Goal: Task Accomplishment & Management: Complete application form

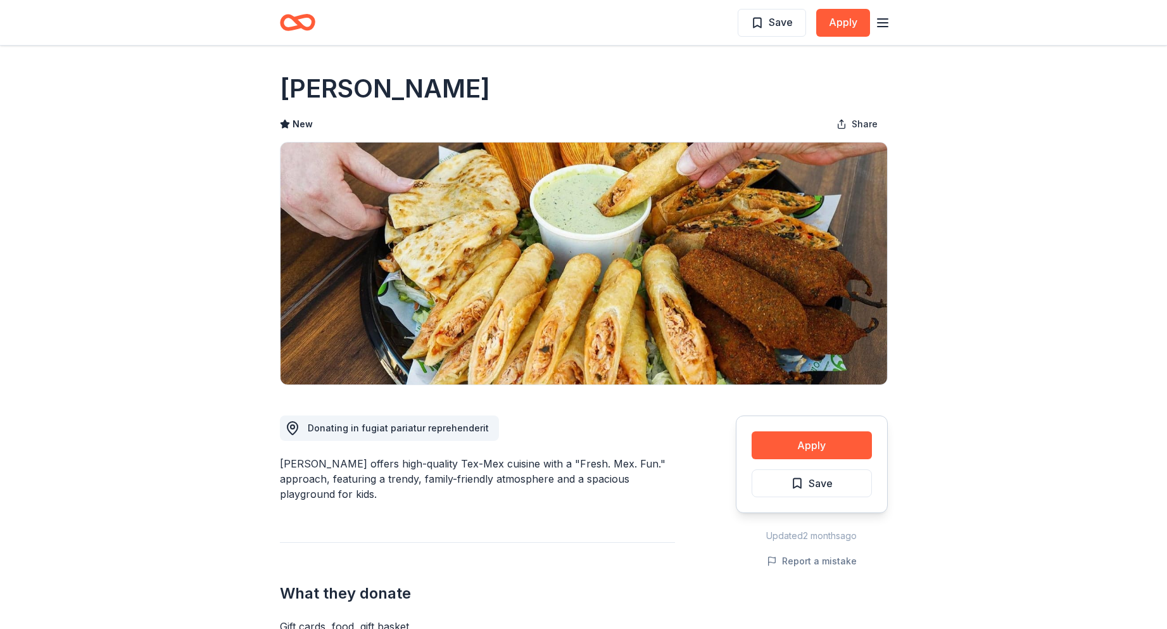
scroll to position [950, 0]
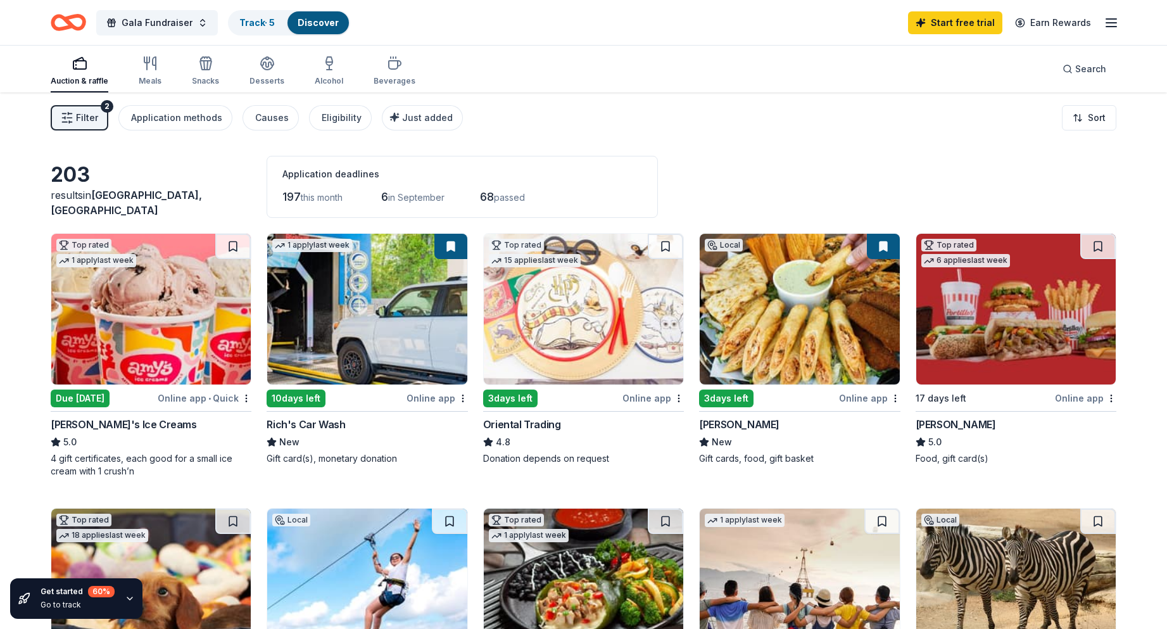
click at [91, 334] on img at bounding box center [150, 309] width 199 height 151
click at [568, 323] on img at bounding box center [583, 309] width 199 height 151
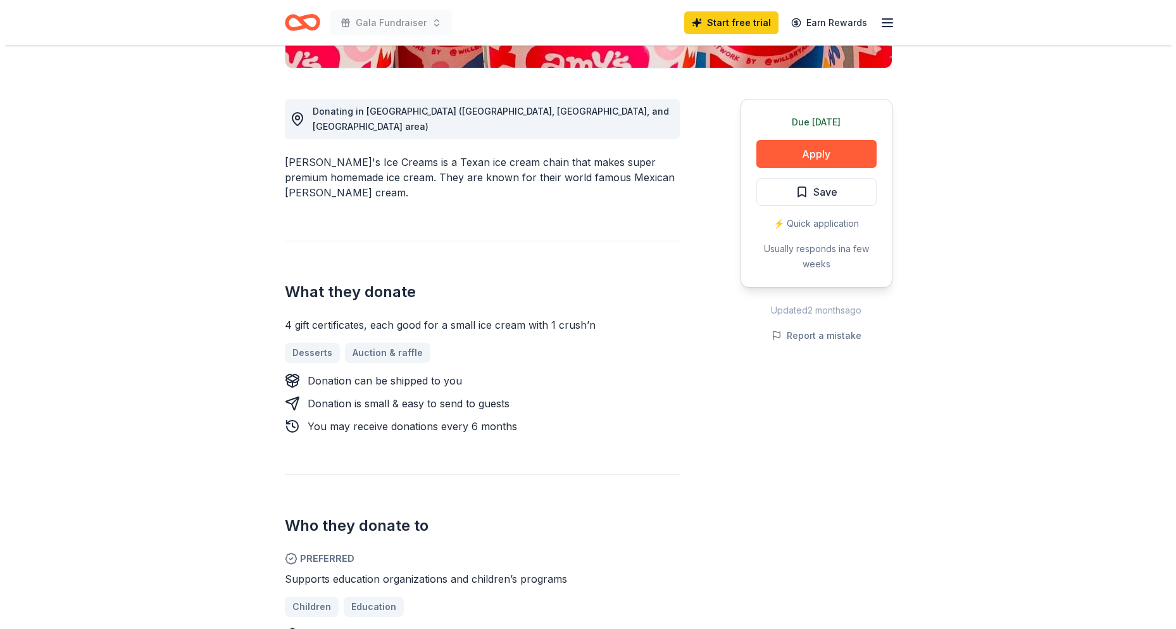
scroll to position [190, 0]
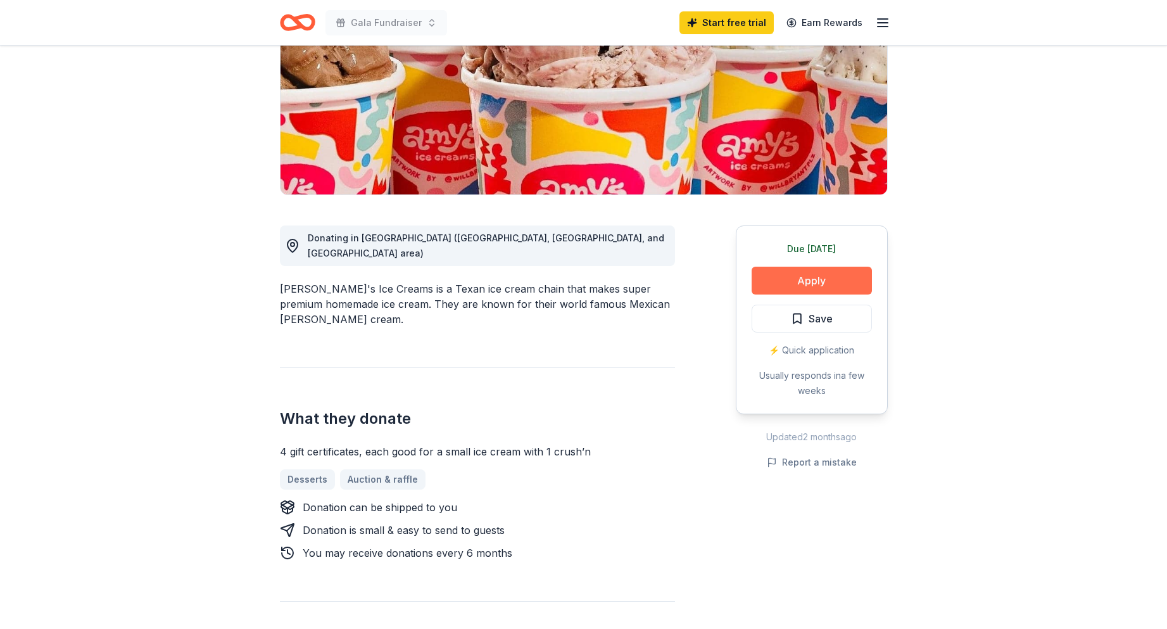
click at [787, 281] on button "Apply" at bounding box center [811, 281] width 120 height 28
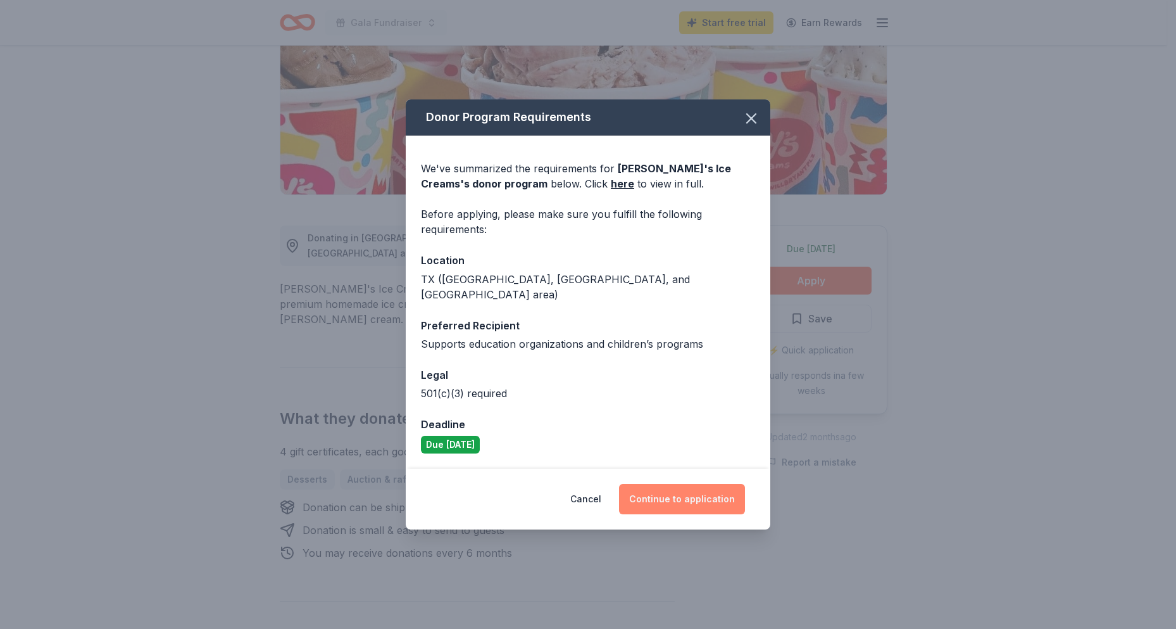
click at [694, 492] on button "Continue to application" at bounding box center [682, 499] width 126 height 30
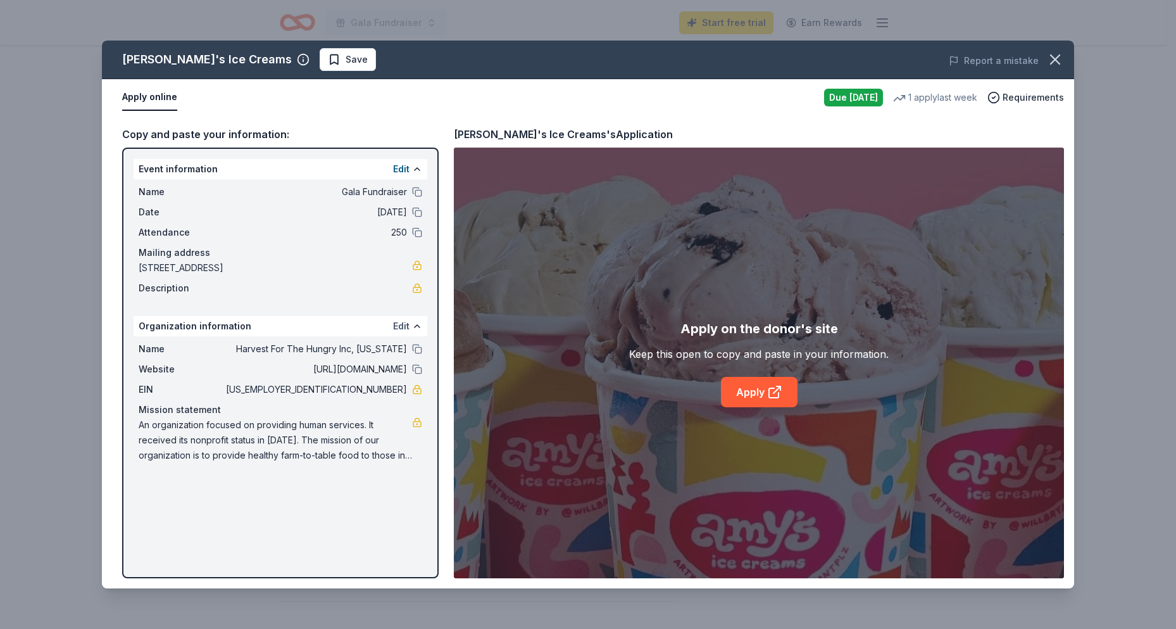
click at [399, 327] on button "Edit" at bounding box center [401, 325] width 16 height 15
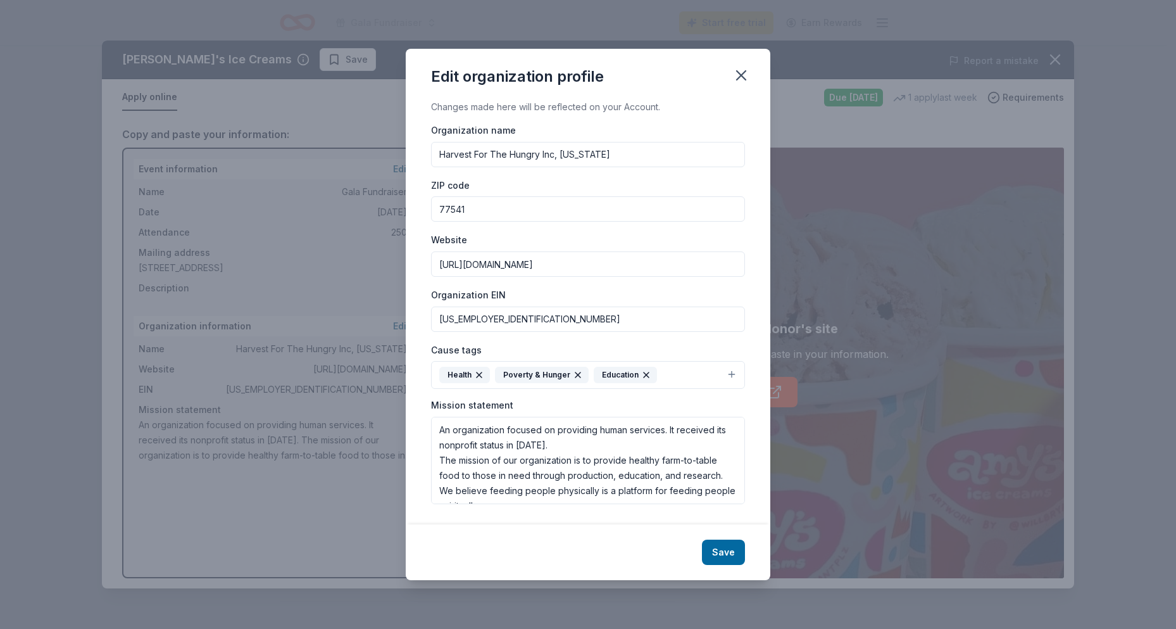
scroll to position [15, 0]
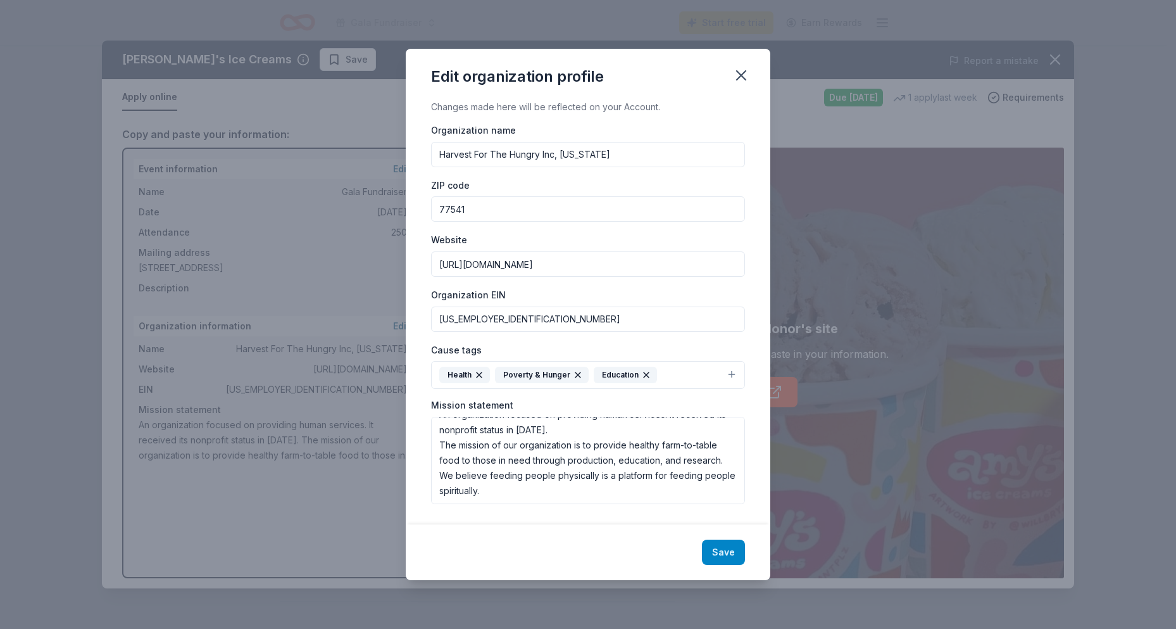
click at [714, 554] on button "Save" at bounding box center [723, 551] width 43 height 25
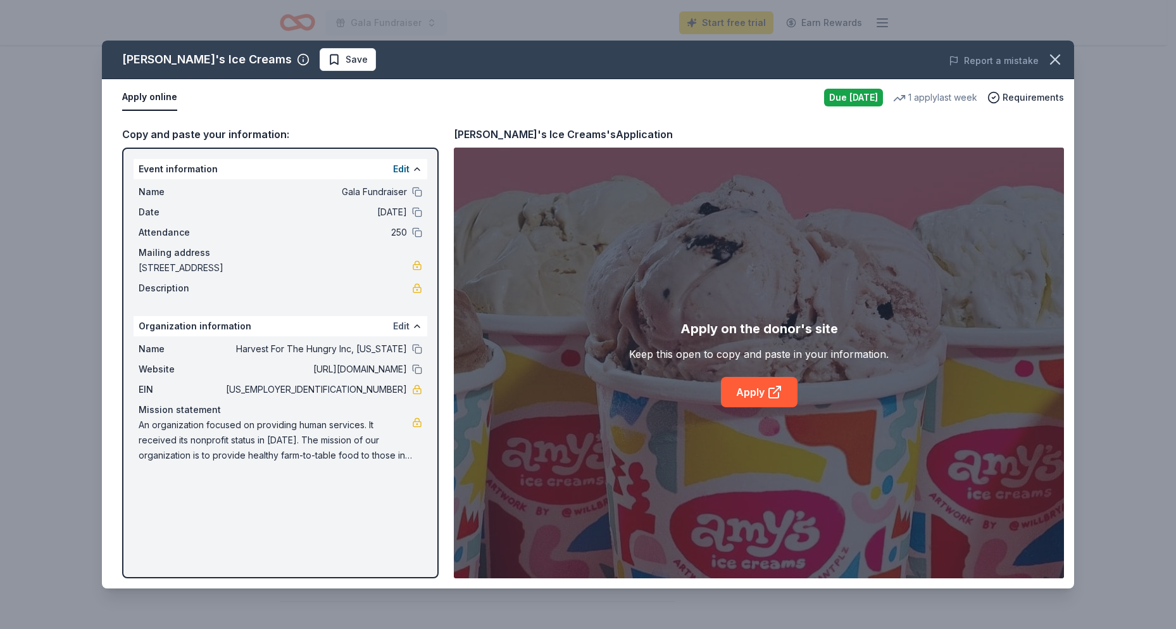
click at [403, 327] on button "Edit" at bounding box center [401, 325] width 16 height 15
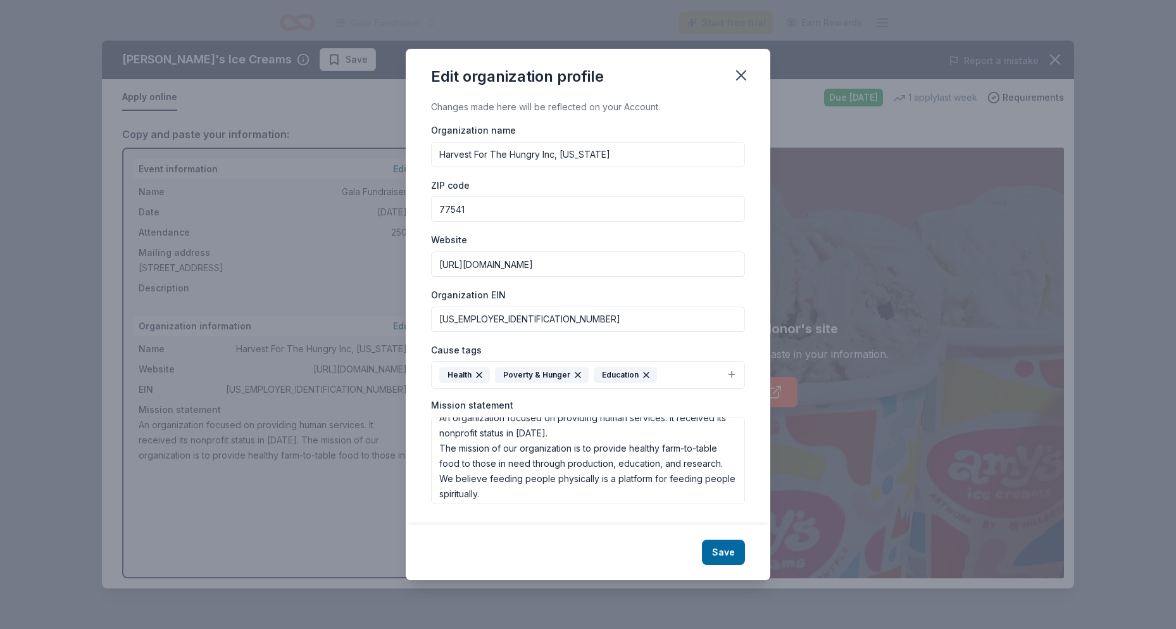
scroll to position [15, 0]
drag, startPoint x: 533, startPoint y: 496, endPoint x: 428, endPoint y: 448, distance: 115.6
click at [429, 447] on div "Changes made here will be reflected on your Account. Organization name Harvest …" at bounding box center [588, 311] width 365 height 425
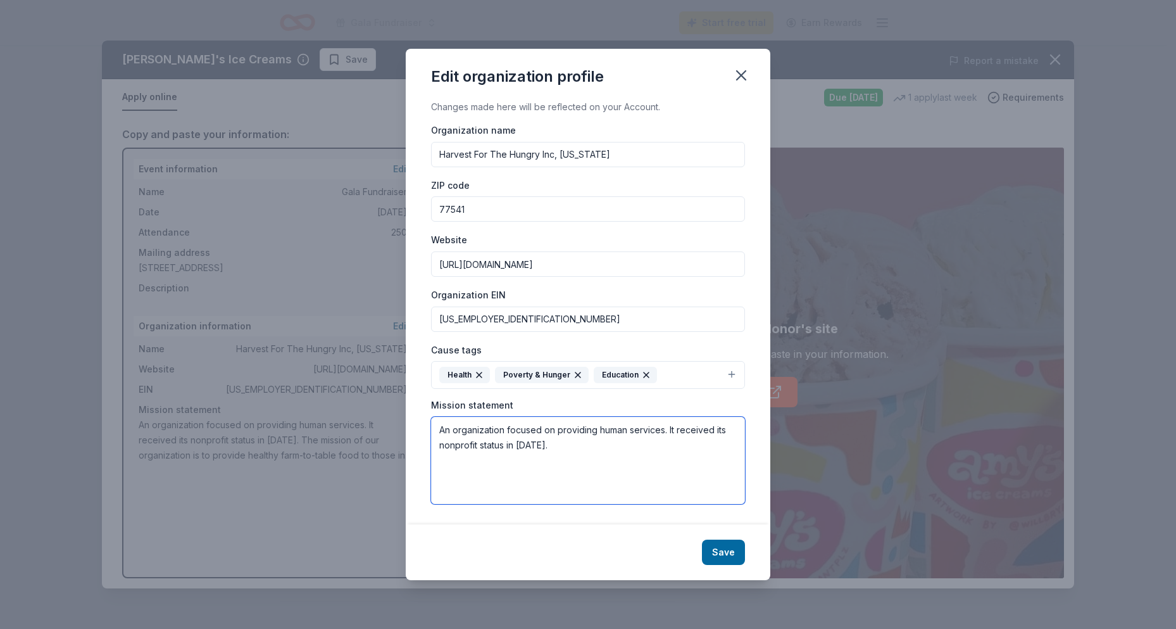
scroll to position [0, 0]
paste textarea "The mission of our organization is to provide healthy farm-to-table food to tho…"
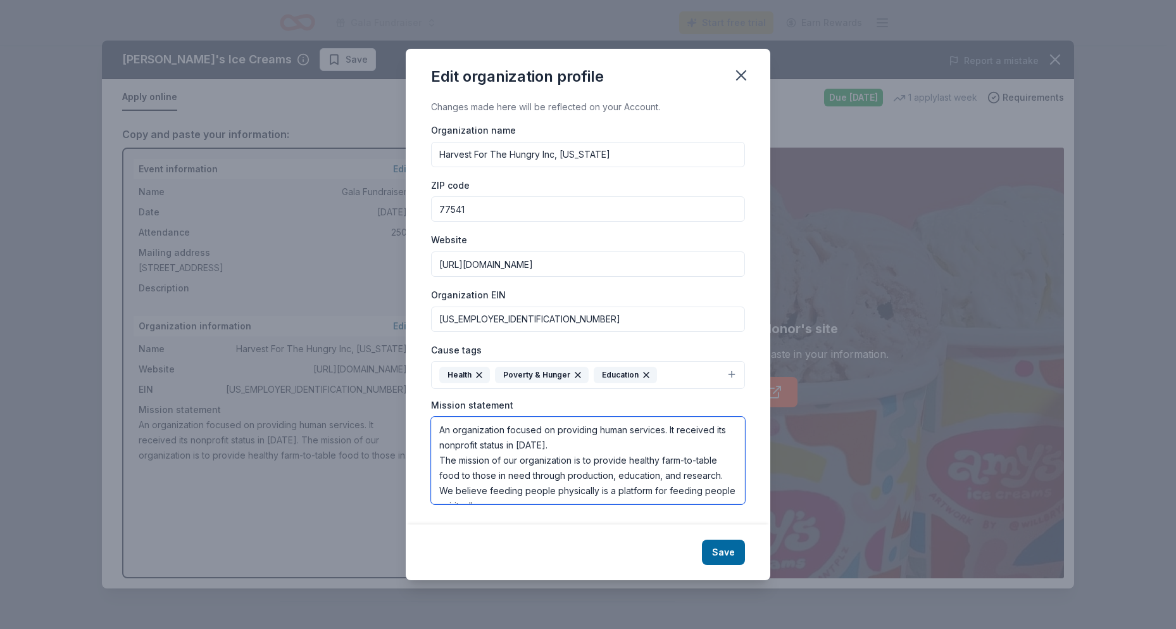
scroll to position [68, 0]
click at [494, 456] on textarea "An organization focused on providing human services. It received its nonprofit …" at bounding box center [588, 460] width 314 height 87
type textarea "An organization focused on providing human services. It received its nonprofit …"
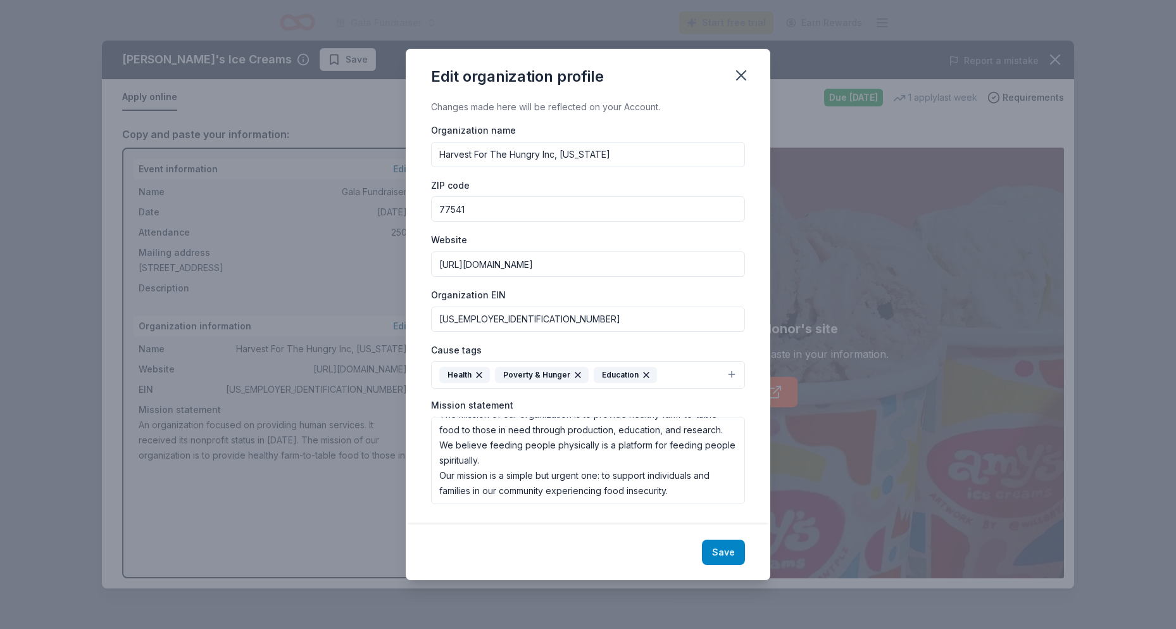
click at [724, 554] on button "Save" at bounding box center [723, 551] width 43 height 25
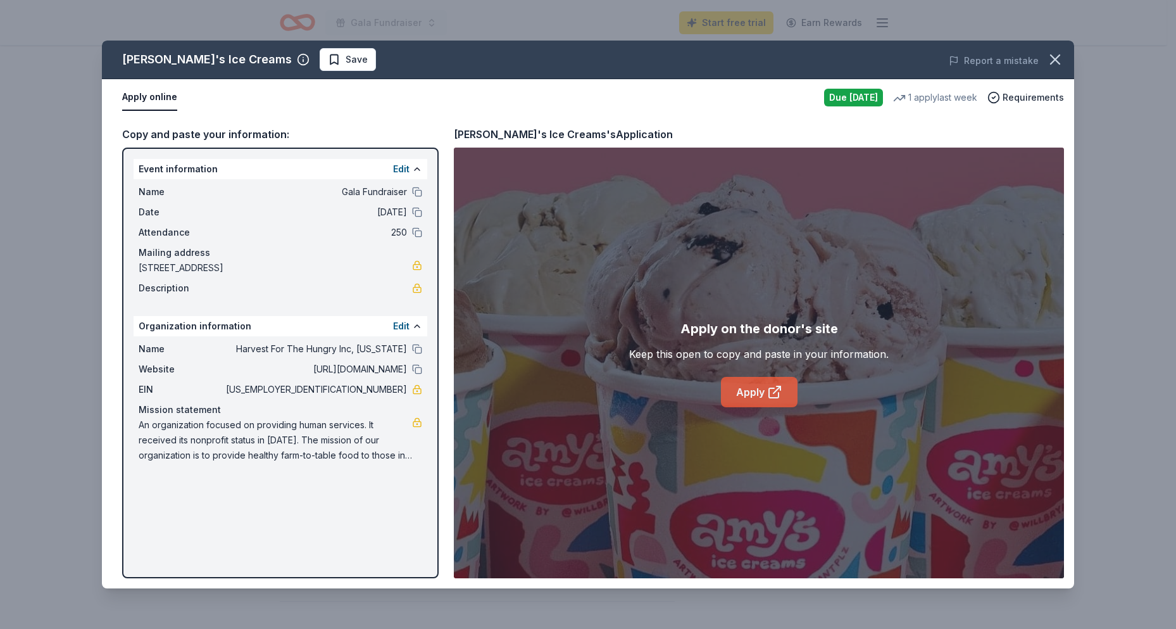
click at [749, 390] on link "Apply" at bounding box center [759, 392] width 77 height 30
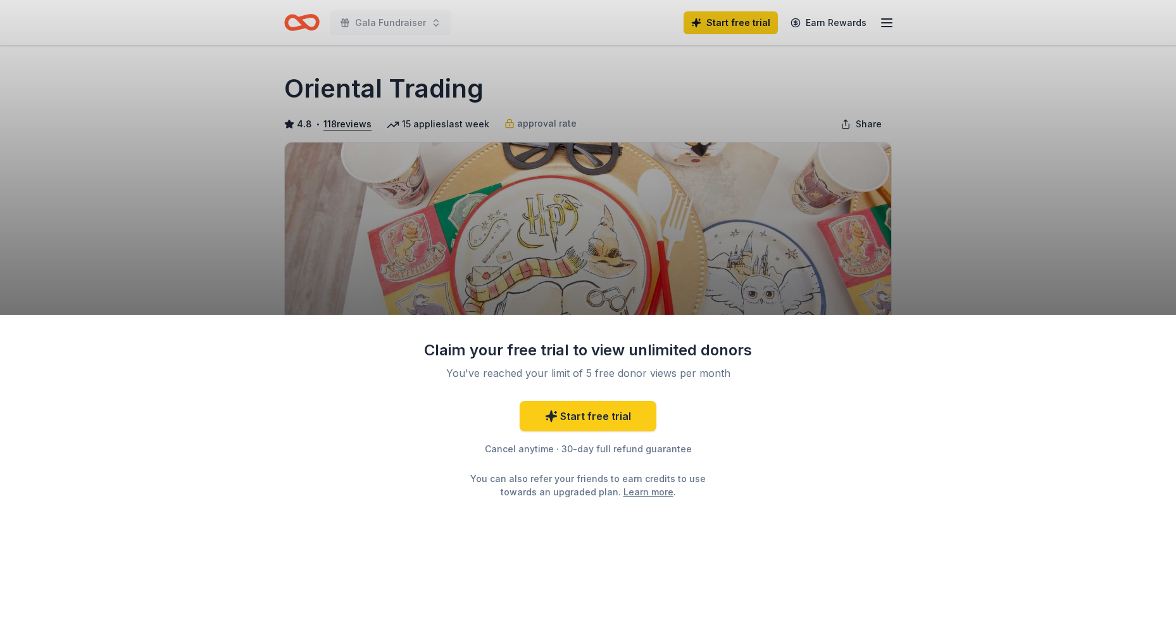
click at [871, 231] on div "Claim your free trial to view unlimited donors You've reached your limit of 5 f…" at bounding box center [588, 314] width 1176 height 629
click at [1044, 232] on div "Claim your free trial to view unlimited donors You've reached your limit of 5 f…" at bounding box center [588, 314] width 1176 height 629
click at [568, 421] on link "Start free trial" at bounding box center [588, 416] width 137 height 30
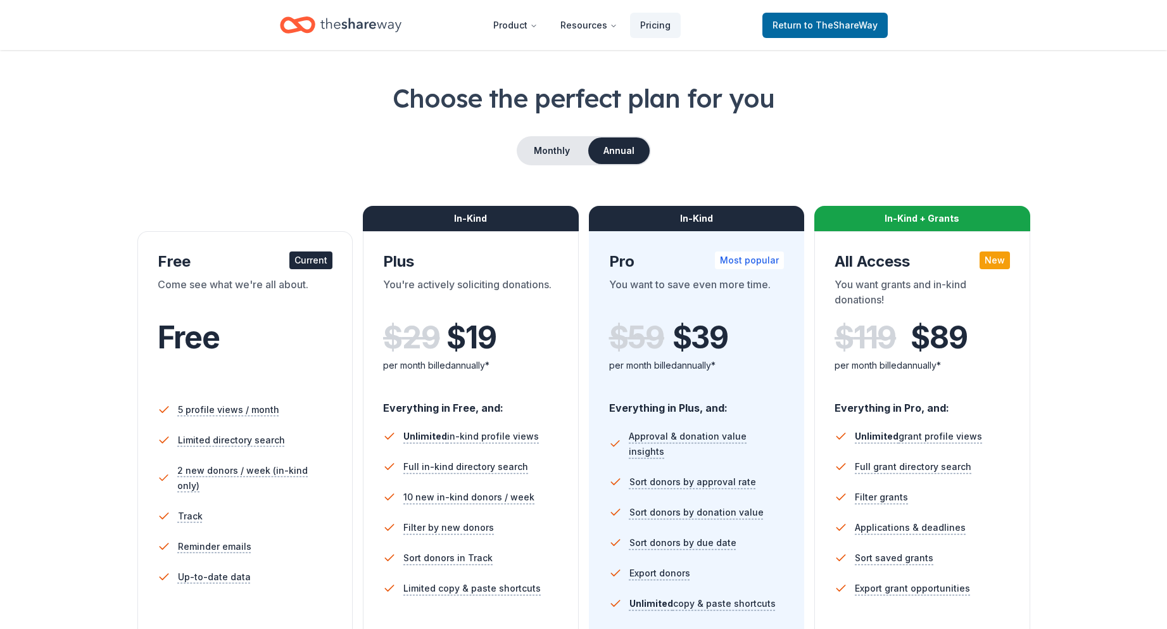
scroll to position [63, 0]
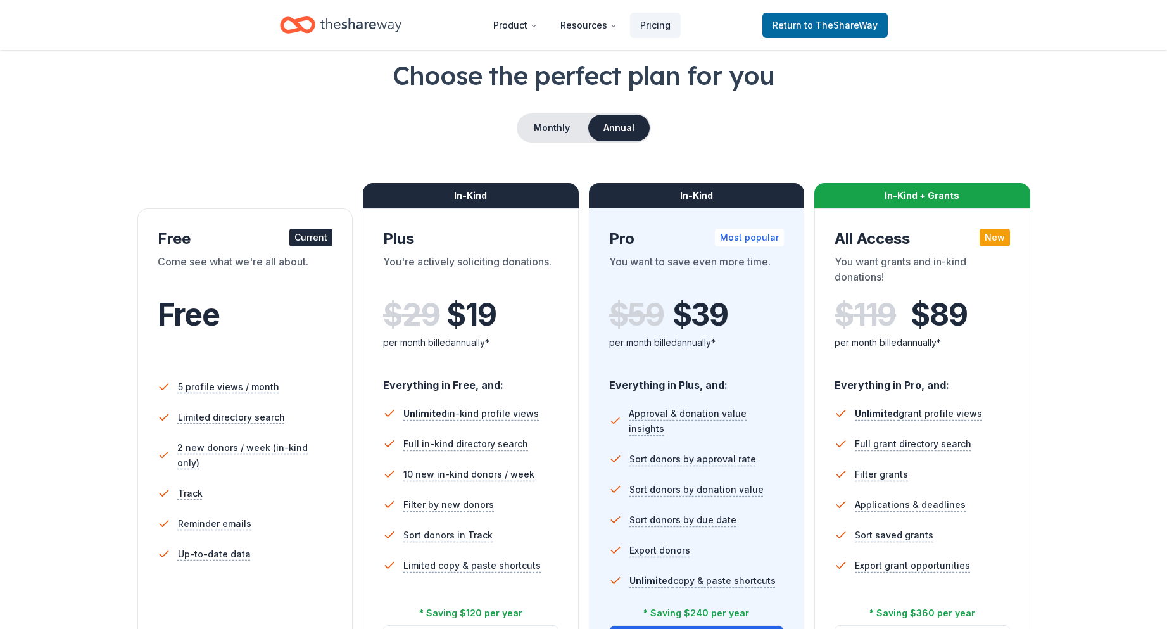
click at [517, 298] on div "$ 29 $ 19" at bounding box center [470, 314] width 175 height 35
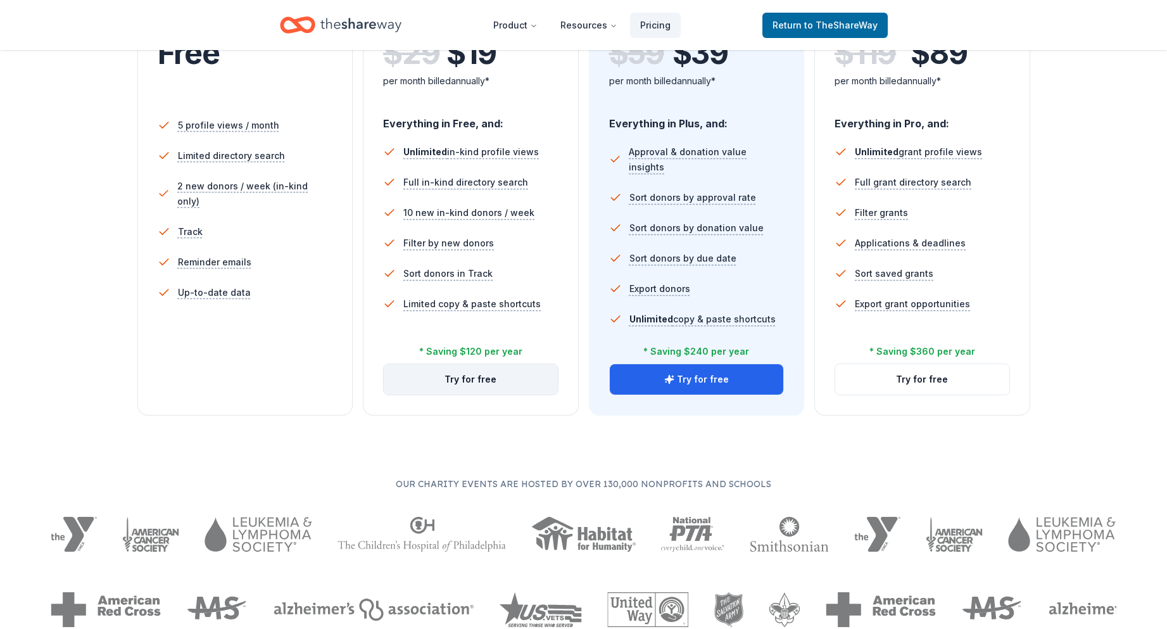
scroll to position [380, 0]
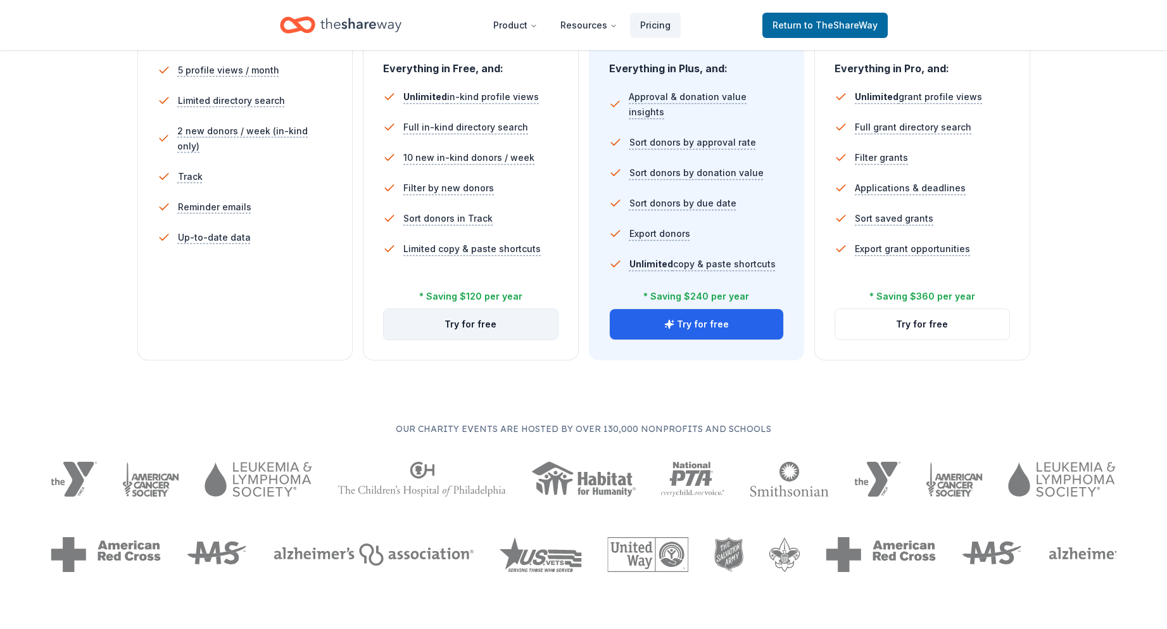
click at [489, 323] on button "Try for free" at bounding box center [471, 324] width 174 height 30
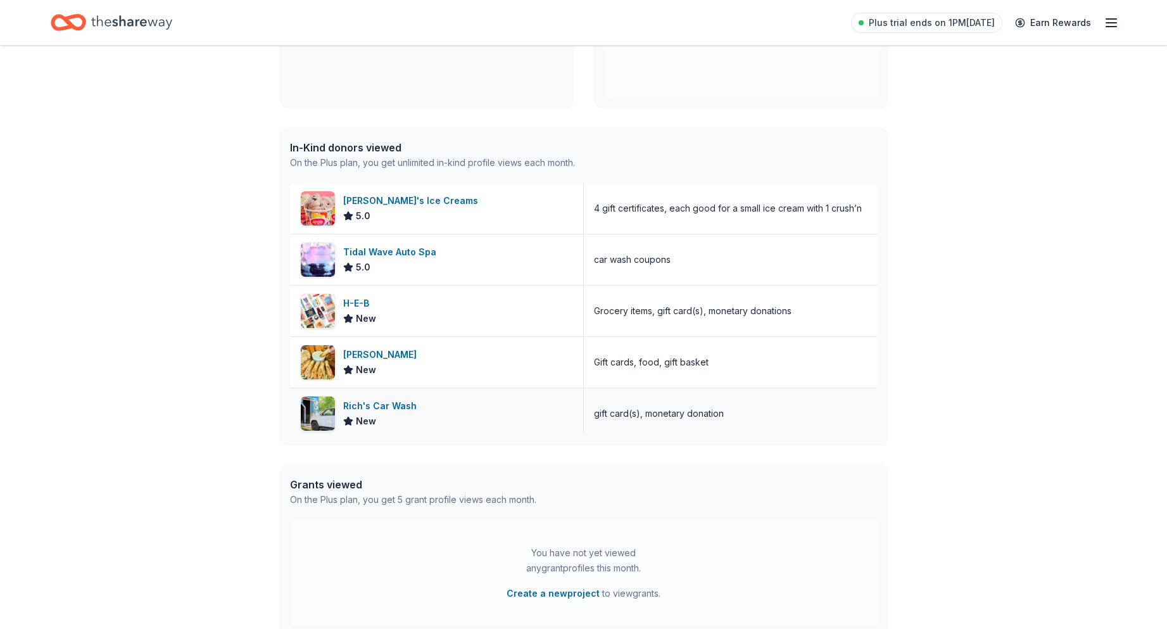
scroll to position [253, 0]
click at [398, 315] on div "H-E-B New" at bounding box center [437, 310] width 294 height 51
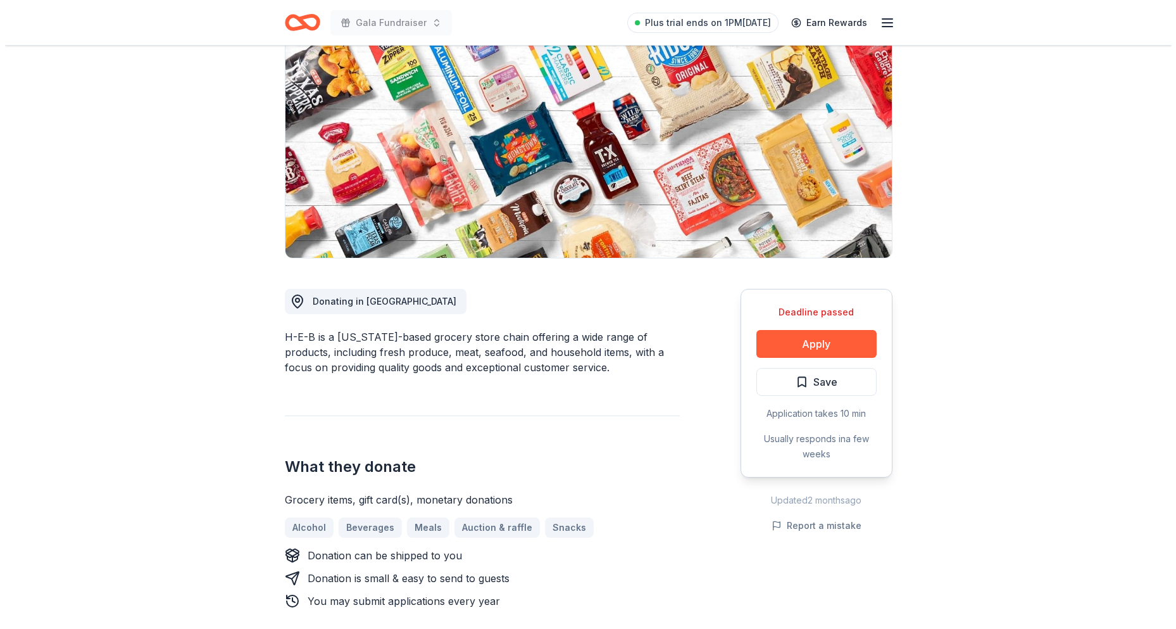
scroll to position [190, 0]
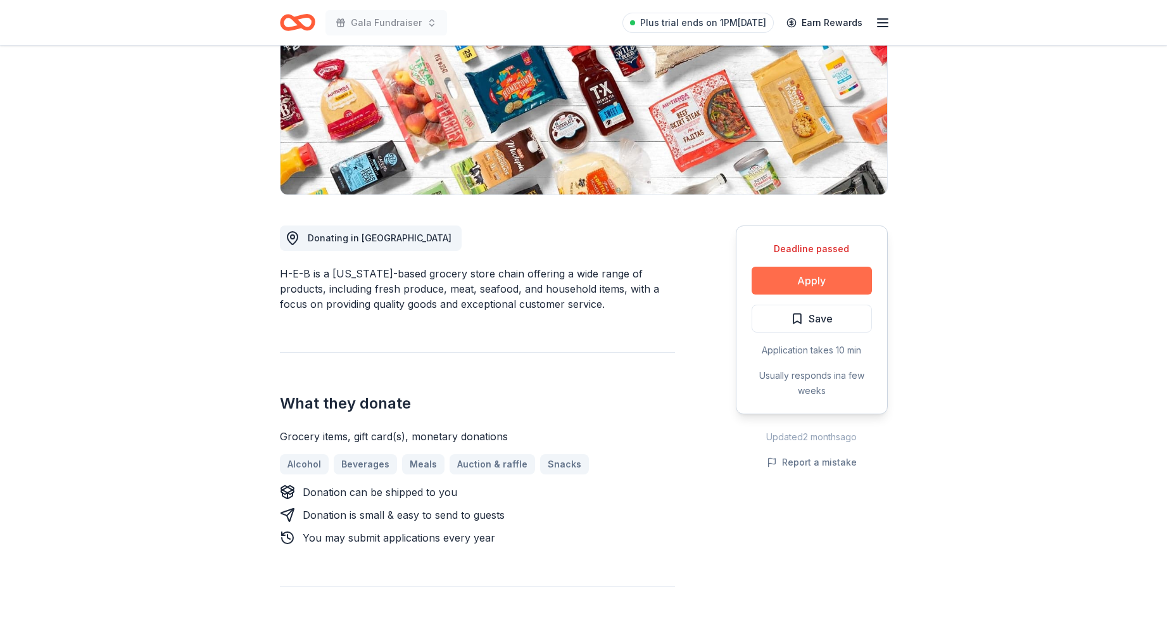
click at [777, 275] on button "Apply" at bounding box center [811, 281] width 120 height 28
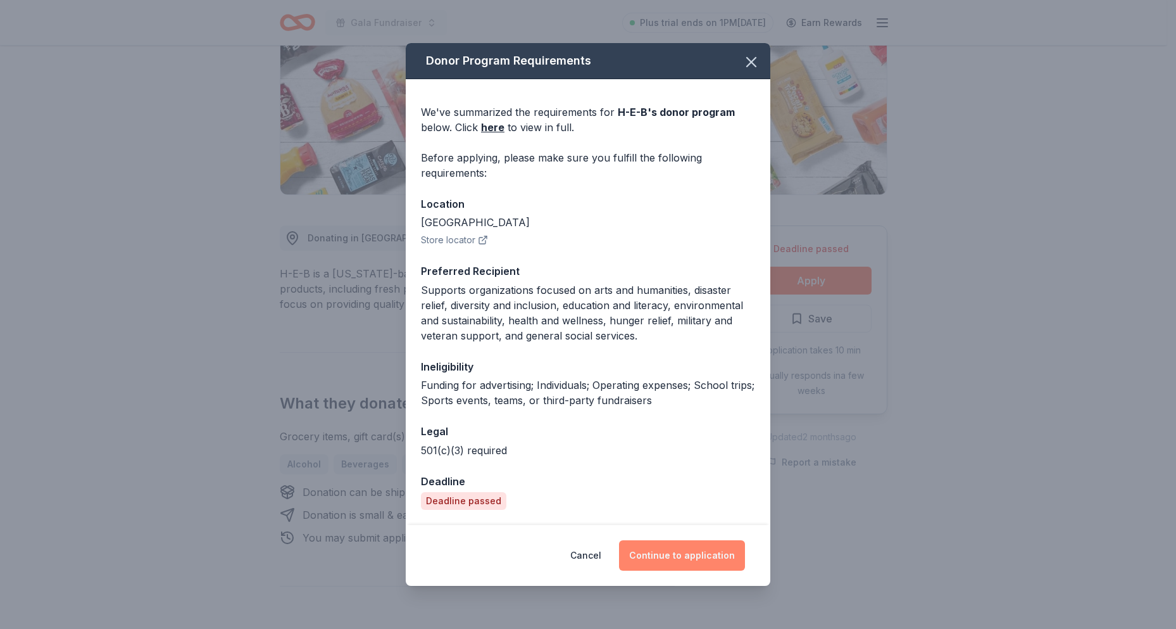
click at [658, 555] on button "Continue to application" at bounding box center [682, 555] width 126 height 30
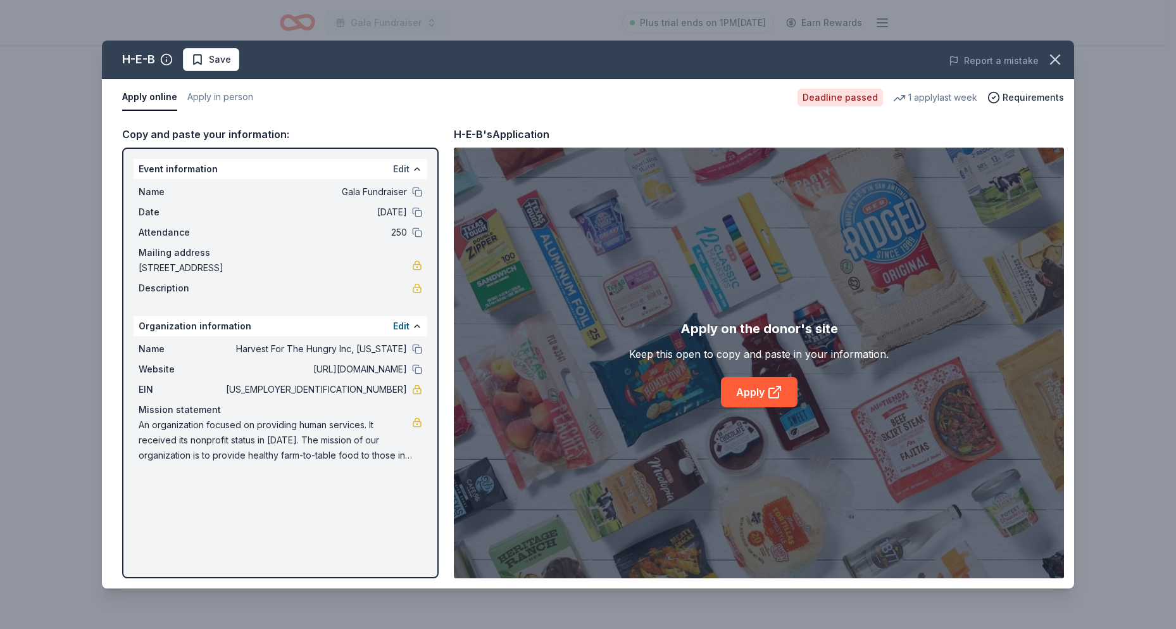
click at [401, 167] on button "Edit" at bounding box center [401, 168] width 16 height 15
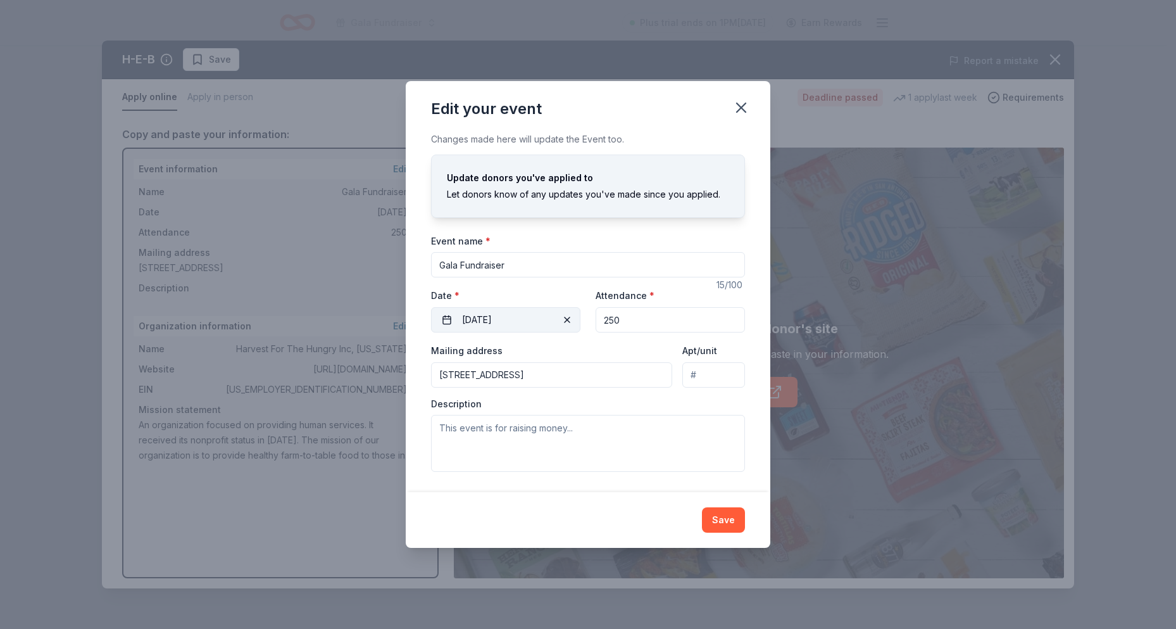
click at [544, 319] on button "09/13/2025" at bounding box center [505, 319] width 149 height 25
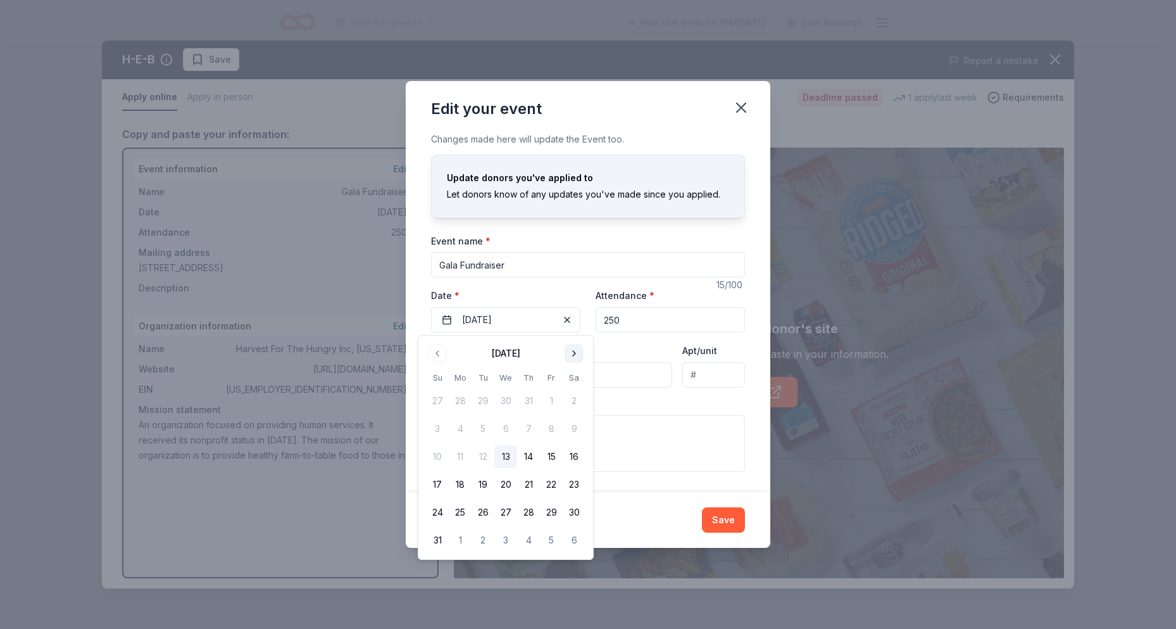
click at [576, 354] on button "Go to next month" at bounding box center [574, 353] width 18 height 18
click at [458, 515] on button "24" at bounding box center [460, 512] width 23 height 23
click at [629, 320] on input "250" at bounding box center [670, 319] width 149 height 25
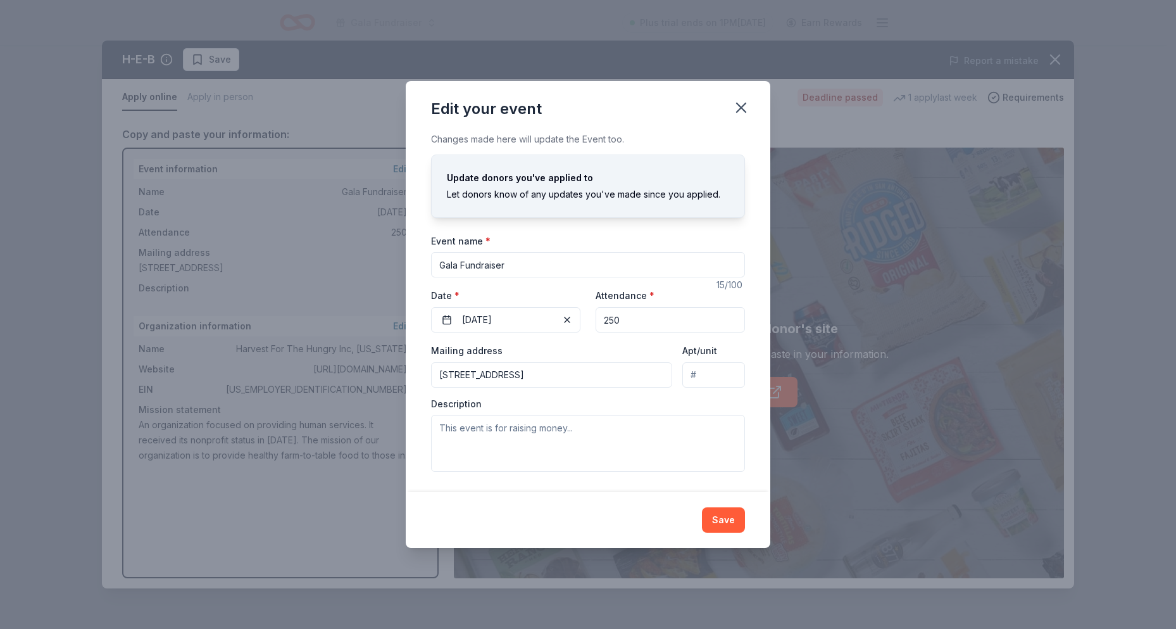
drag, startPoint x: 629, startPoint y: 320, endPoint x: 584, endPoint y: 324, distance: 45.2
click at [584, 324] on div "Event website https://harvestforthehungrytexas.org/ Attendance * 250 Date * 11/…" at bounding box center [588, 309] width 314 height 45
type input "100"
drag, startPoint x: 508, startPoint y: 268, endPoint x: 408, endPoint y: 268, distance: 100.0
click at [409, 268] on div "Changes made here will update the Event too. Update donors you've applied to Le…" at bounding box center [588, 312] width 365 height 360
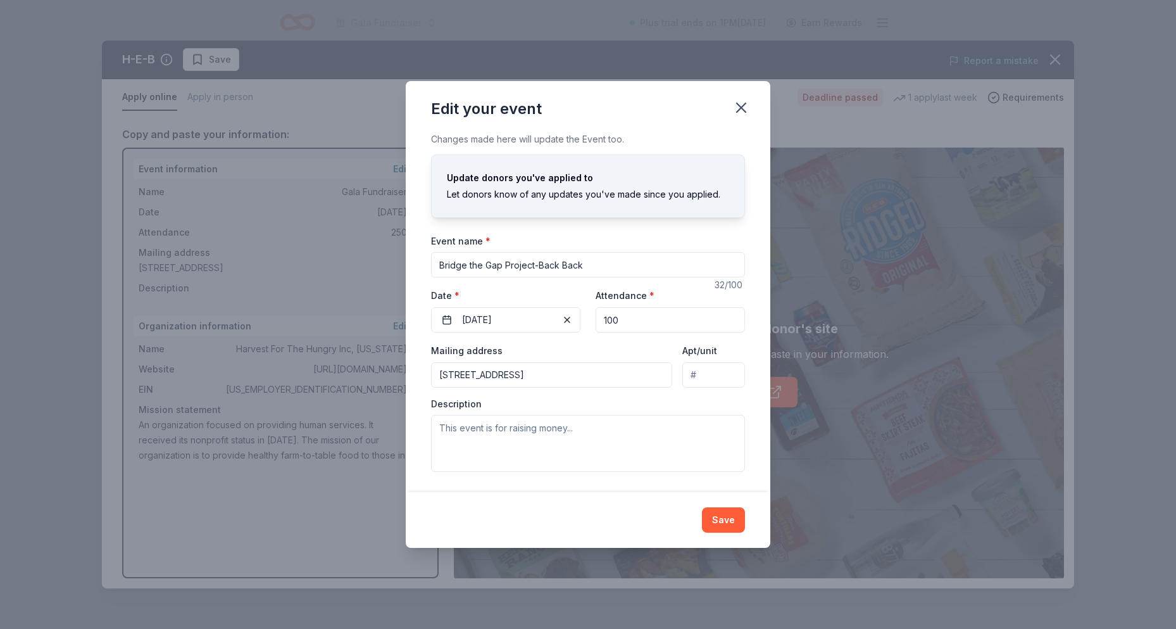
type input "Bridge the Gap Project-Back Back"
click at [540, 434] on textarea at bounding box center [588, 443] width 314 height 57
click at [464, 429] on textarea at bounding box center [588, 443] width 314 height 57
paste textarea "At Harvest for the Hungry, Inc.-Texas, we firmly believe that the shadow of foo…"
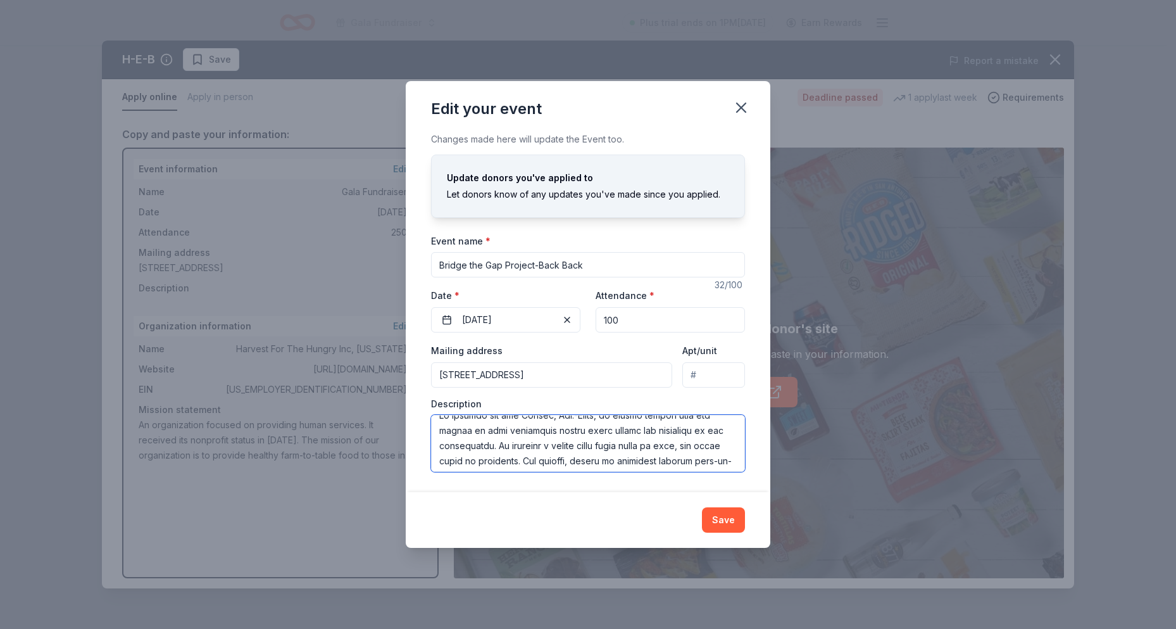
scroll to position [0, 0]
type textarea "At Harvest for the Hungry, Inc.-Texas, we firmly believe that the shadow of foo…"
click at [732, 516] on button "Save" at bounding box center [723, 519] width 43 height 25
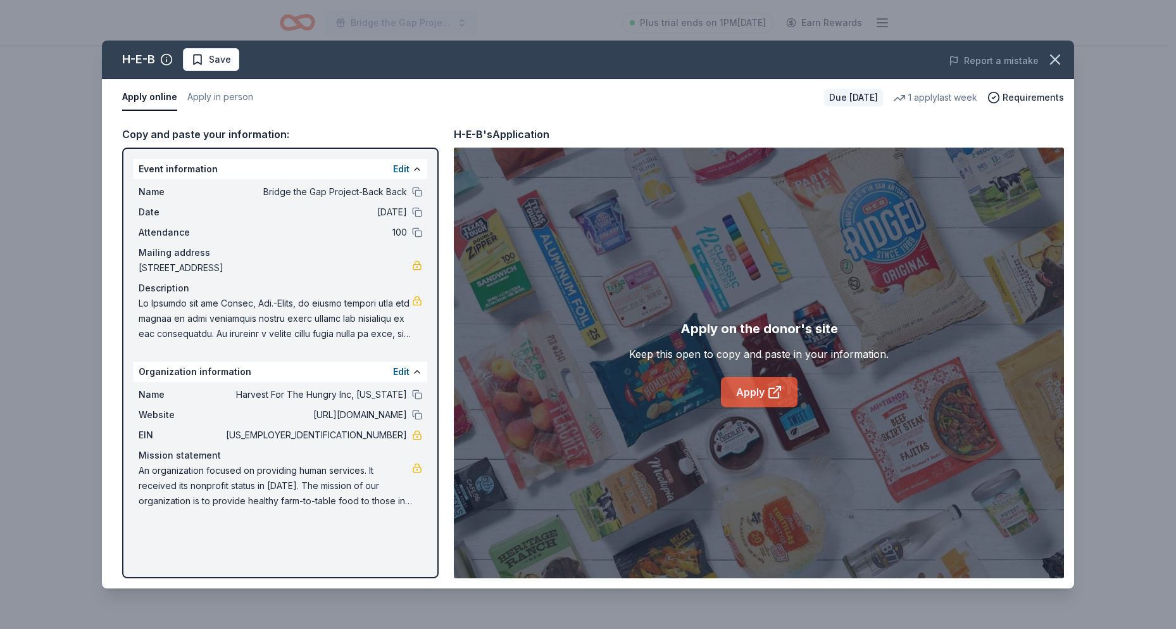
click at [738, 399] on link "Apply" at bounding box center [759, 392] width 77 height 30
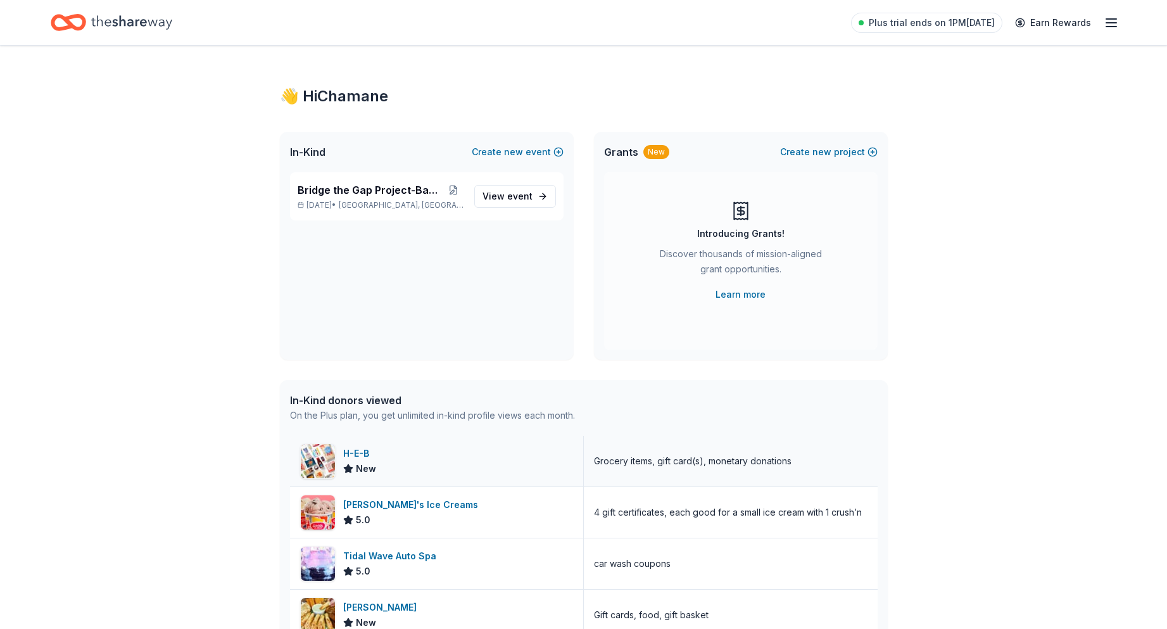
click at [465, 465] on div "H-E-B New" at bounding box center [437, 461] width 294 height 51
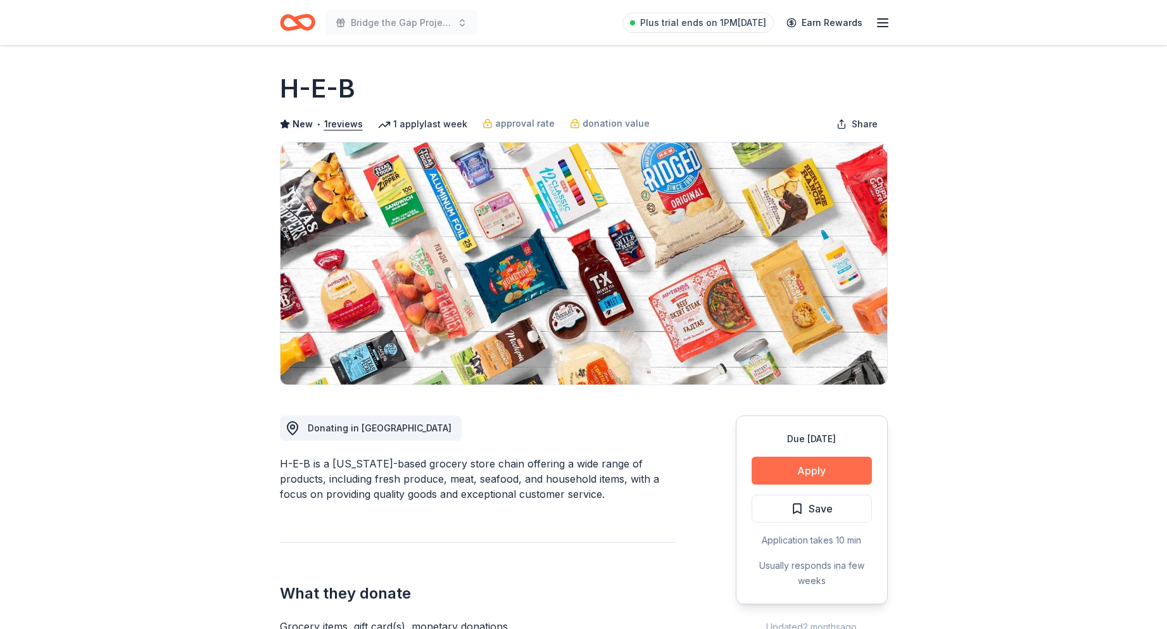
click at [786, 470] on button "Apply" at bounding box center [811, 470] width 120 height 28
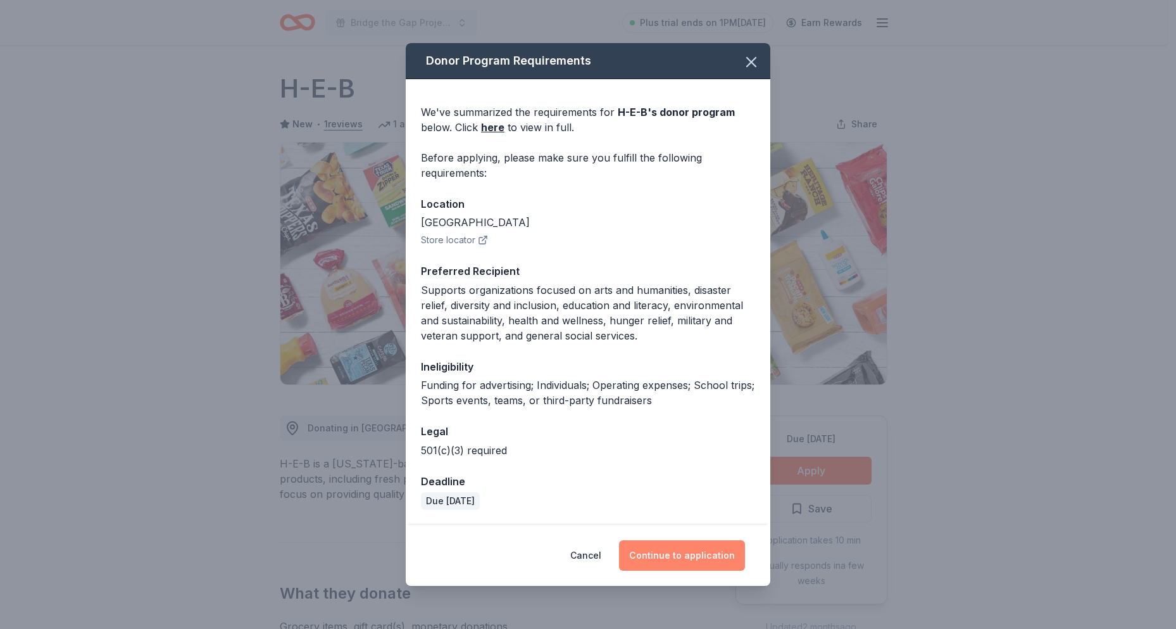
click at [675, 555] on button "Continue to application" at bounding box center [682, 555] width 126 height 30
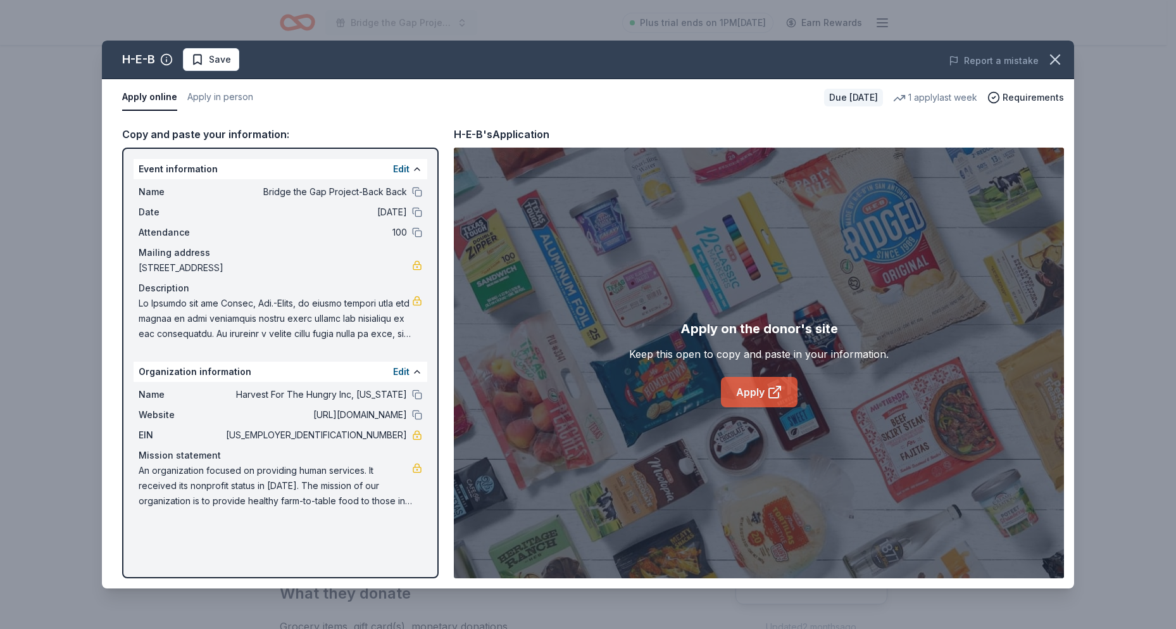
click at [743, 394] on link "Apply" at bounding box center [759, 392] width 77 height 30
